Goal: Information Seeking & Learning: Find specific page/section

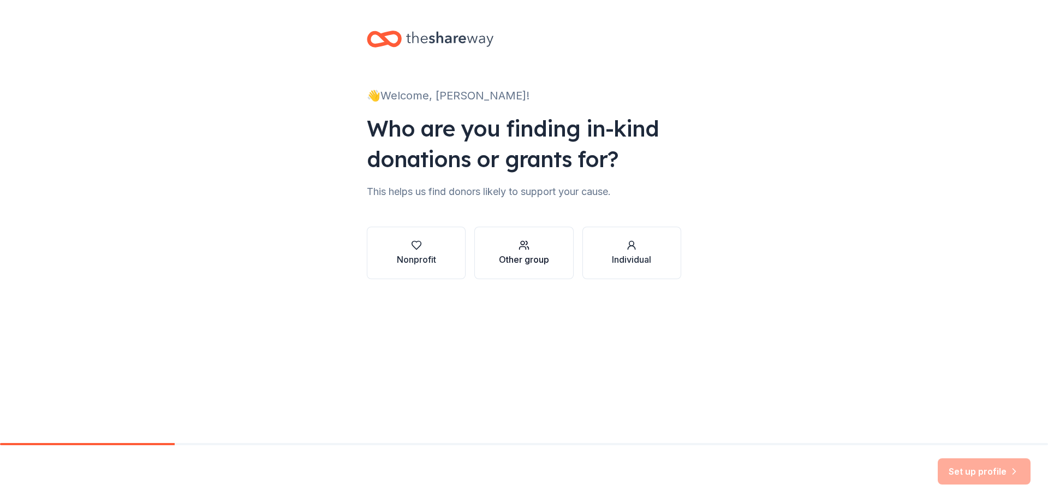
click at [561, 259] on button "Other group" at bounding box center [523, 253] width 99 height 52
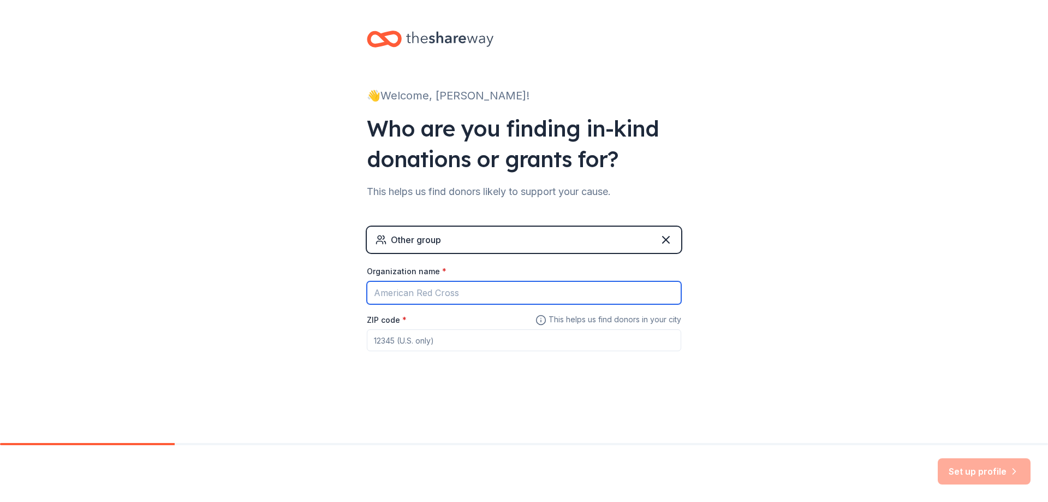
click at [473, 288] on input "Organization name *" at bounding box center [524, 292] width 314 height 23
type input "B"
type input "Hospital"
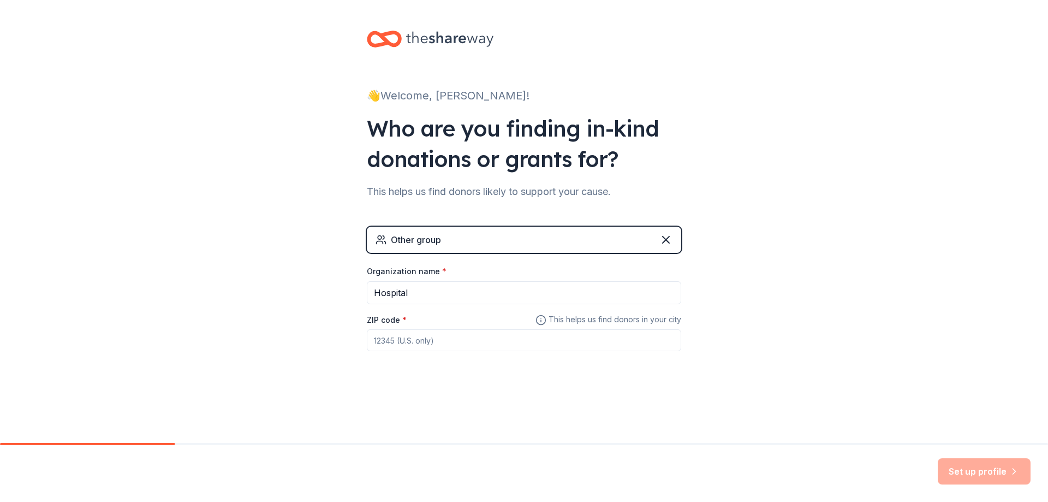
click at [398, 332] on input "ZIP code *" at bounding box center [524, 340] width 314 height 22
type input "02118"
click at [1003, 459] on button "Set up profile" at bounding box center [984, 471] width 93 height 26
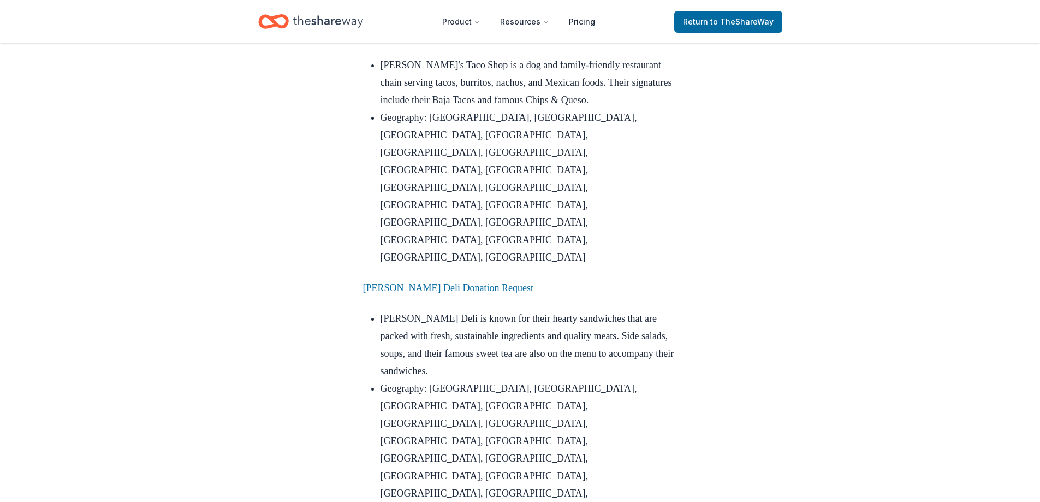
scroll to position [2290, 0]
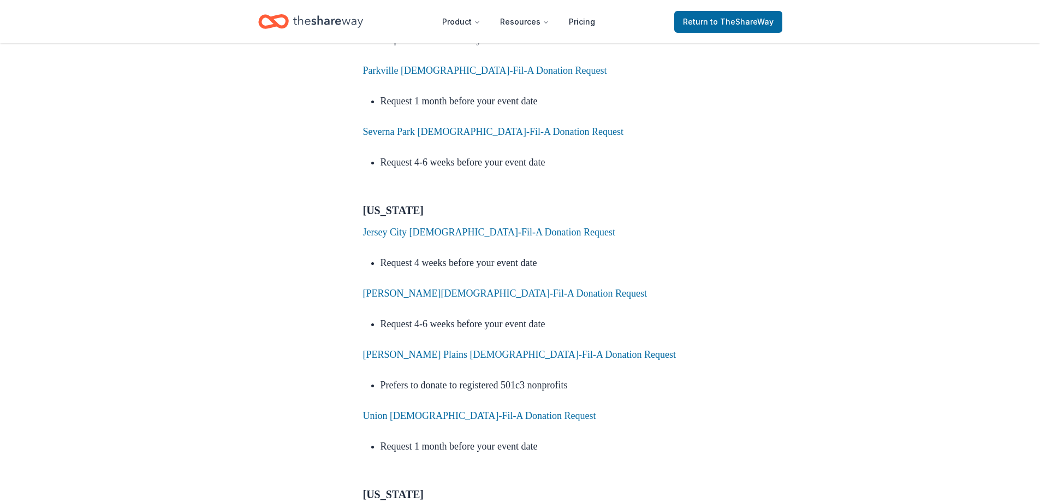
scroll to position [4312, 0]
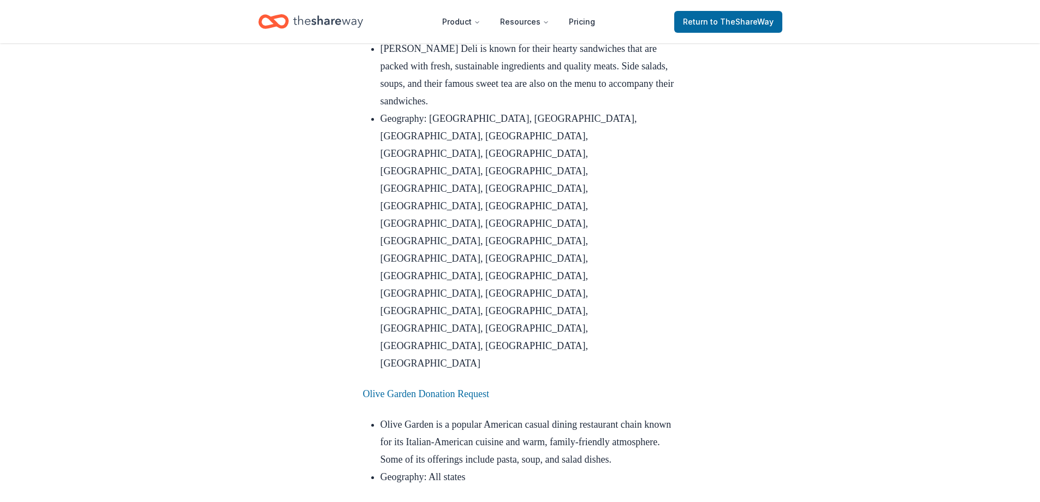
scroll to position [2563, 0]
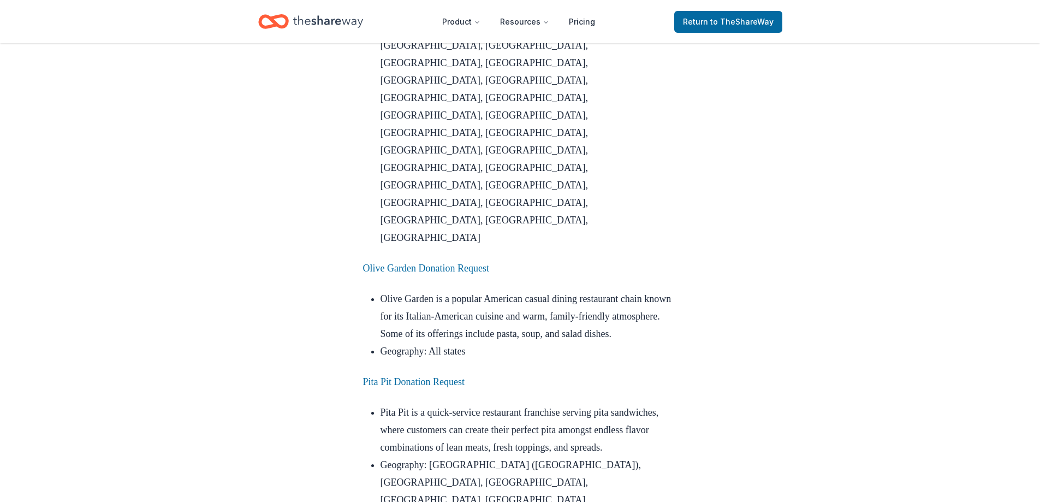
scroll to position [2724, 0]
